Goal: Navigation & Orientation: Find specific page/section

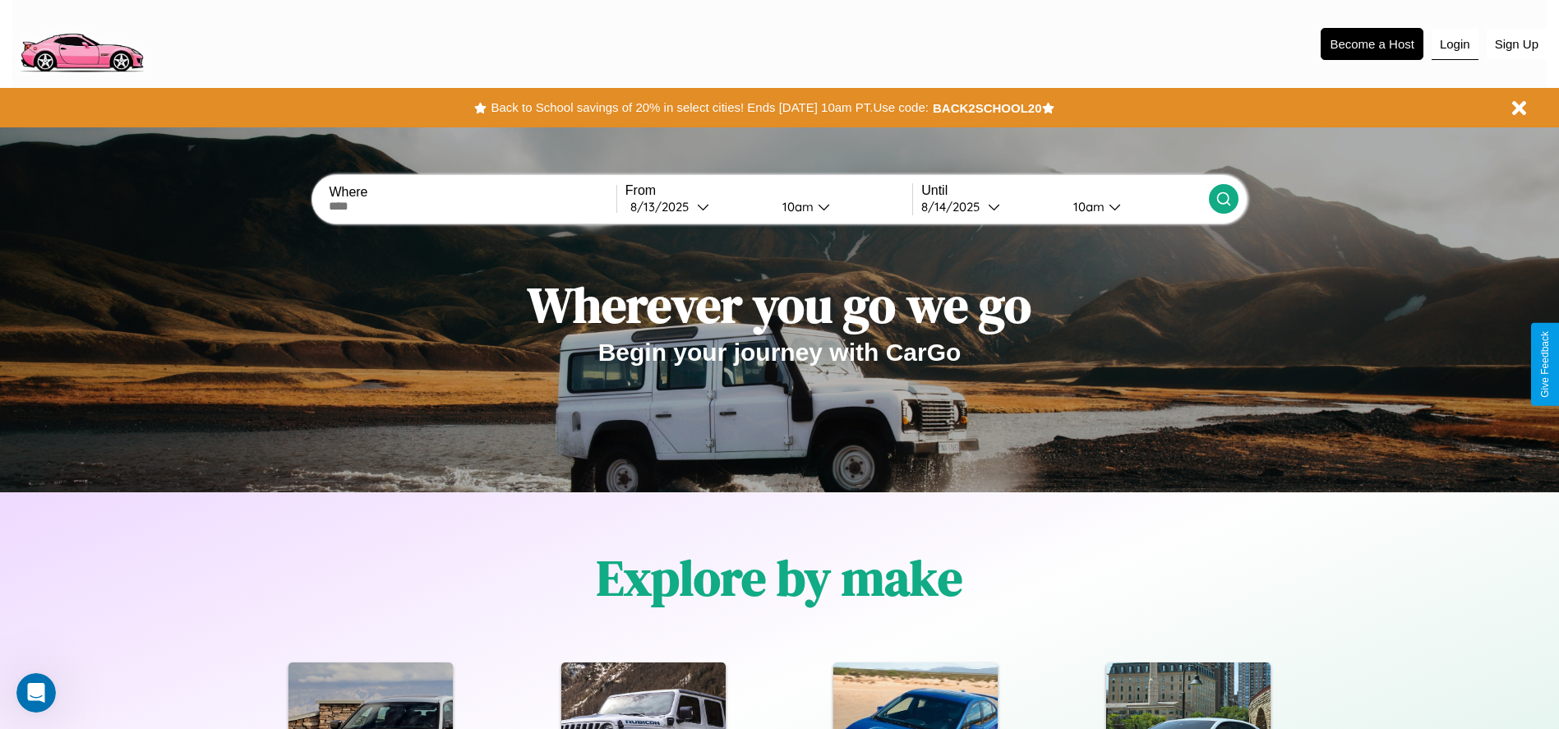
click at [1454, 44] on button "Login" at bounding box center [1454, 44] width 47 height 31
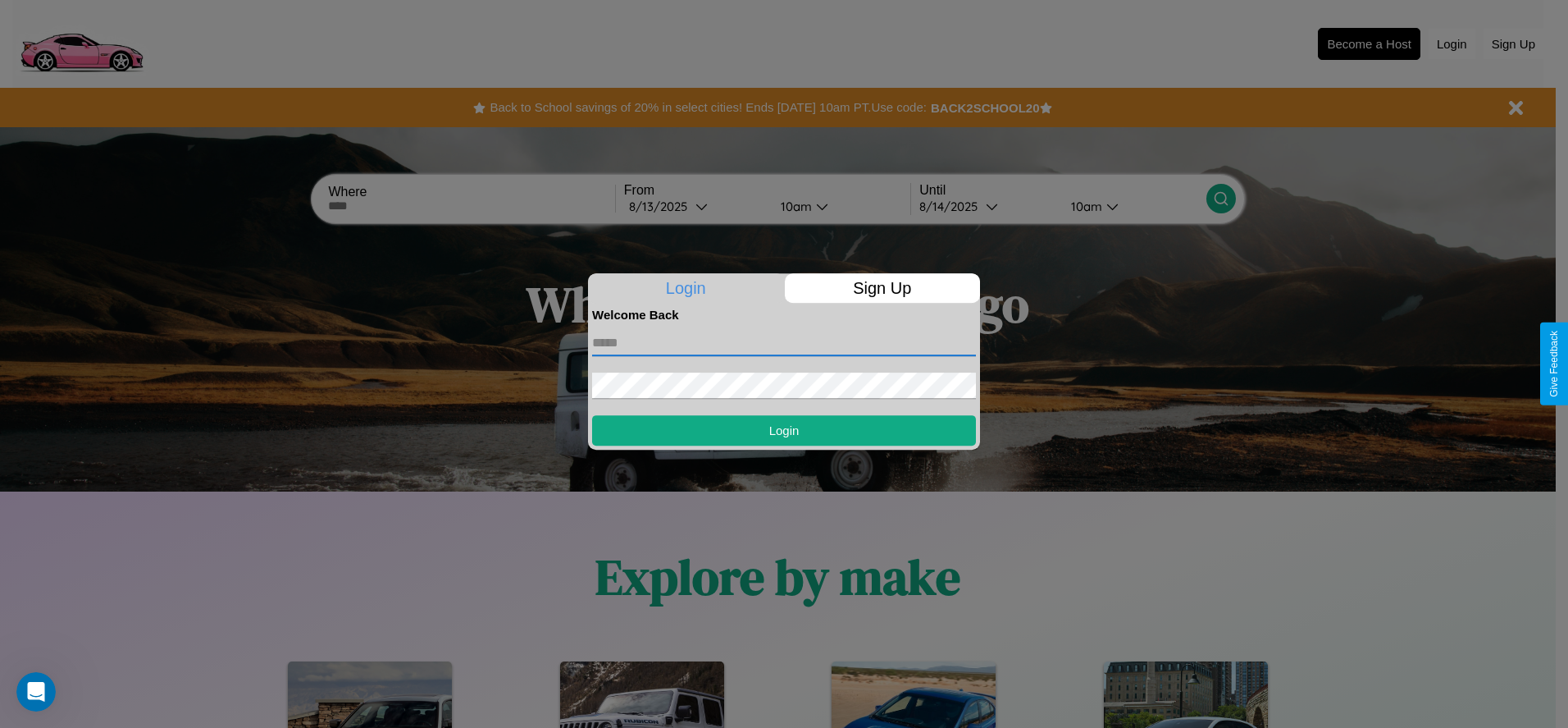
click at [784, 343] on input "text" at bounding box center [784, 343] width 384 height 26
type input "**********"
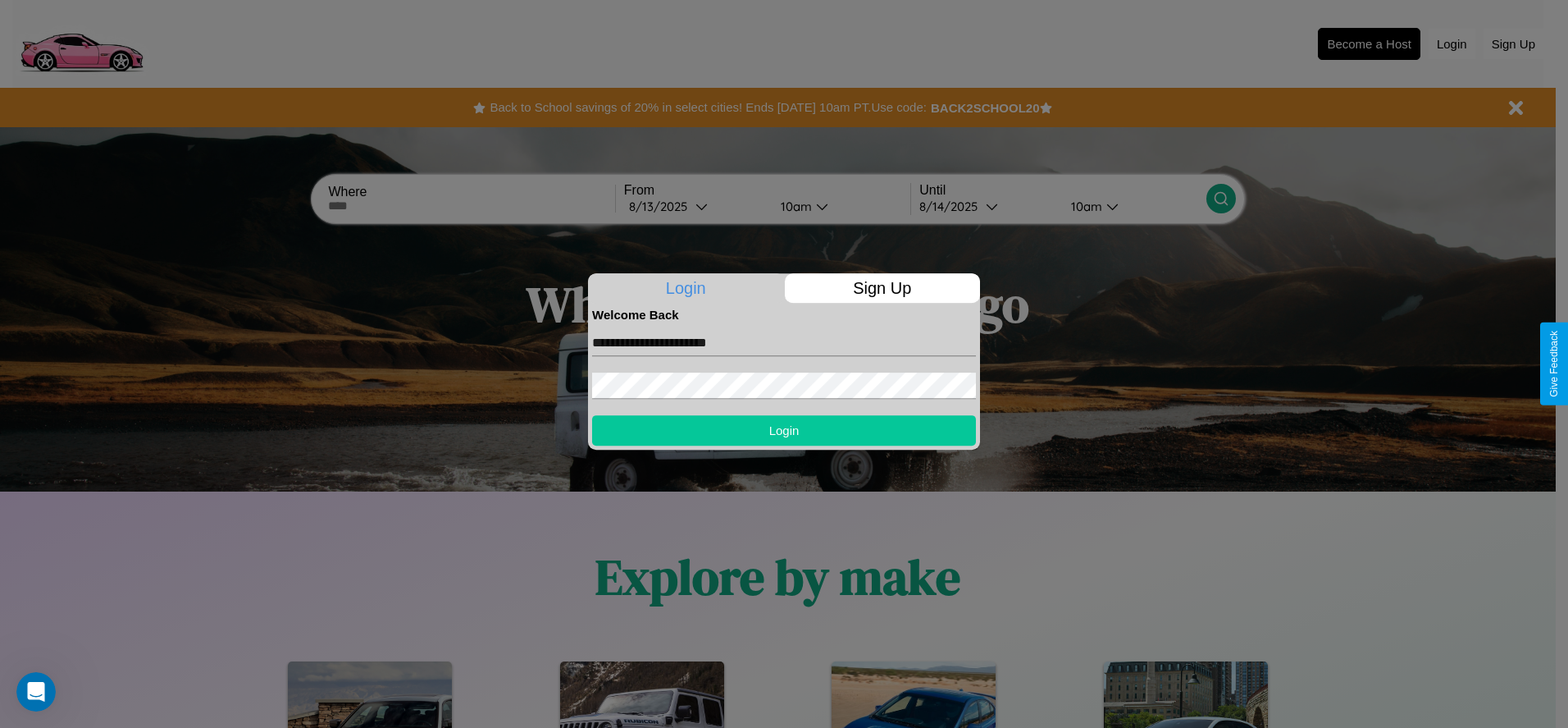
click at [784, 430] on button "Login" at bounding box center [784, 430] width 384 height 30
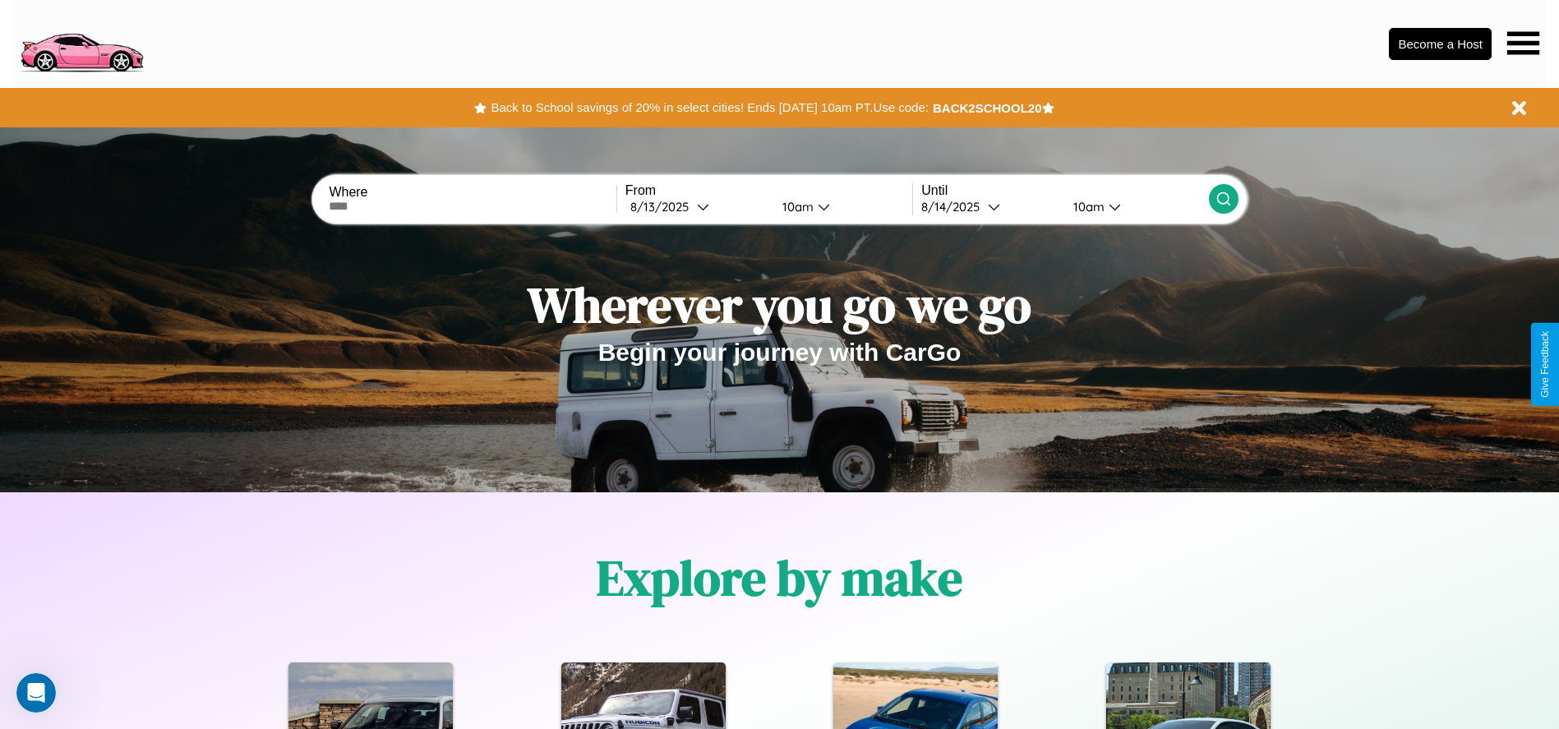
click at [1522, 43] on icon at bounding box center [1523, 42] width 32 height 23
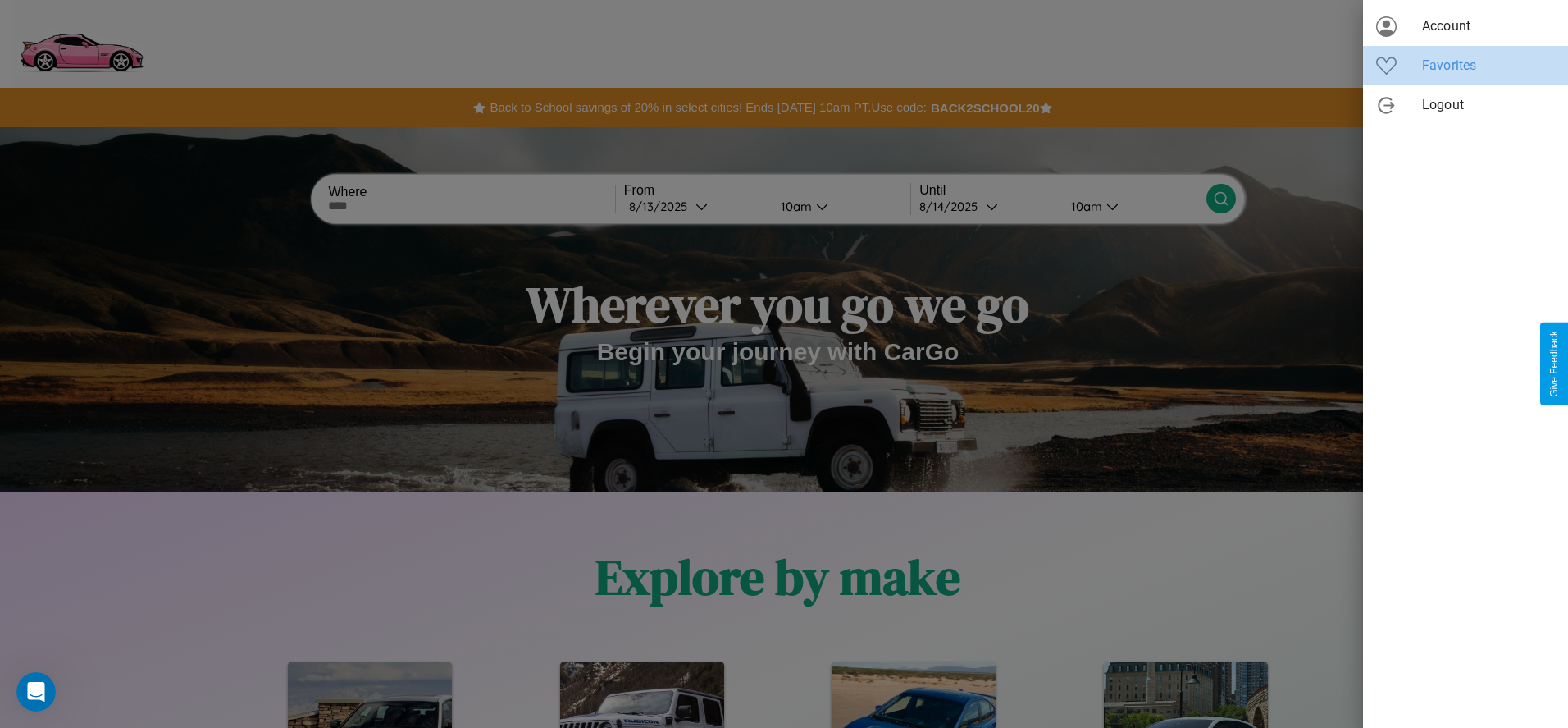
click at [1465, 66] on span "Favorites" at bounding box center [1488, 66] width 133 height 20
